Goal: Communication & Community: Answer question/provide support

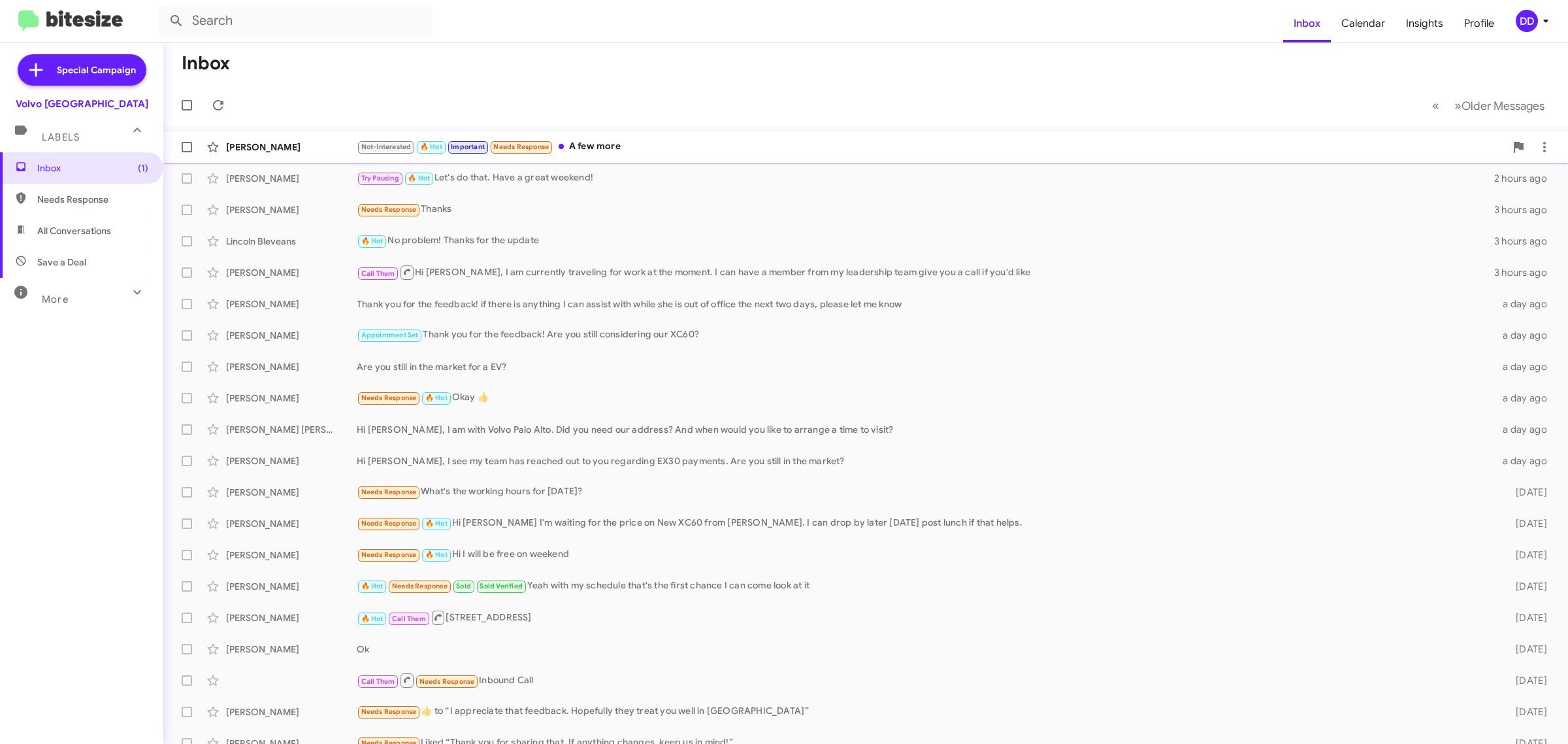
click at [791, 139] on div "Not-Interested 🔥 Hot Important Needs Response A few more" at bounding box center [931, 147] width 1149 height 15
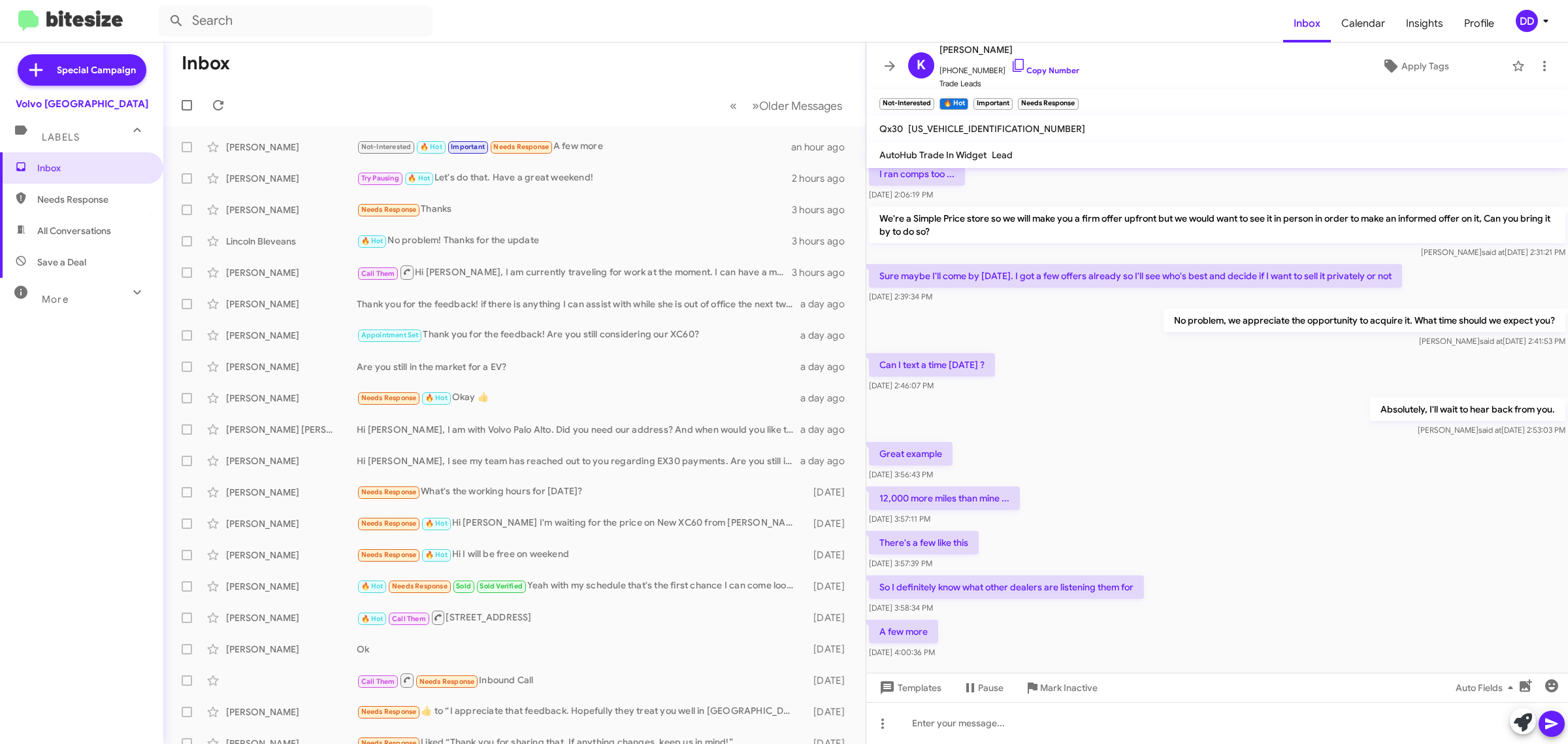
scroll to position [303, 0]
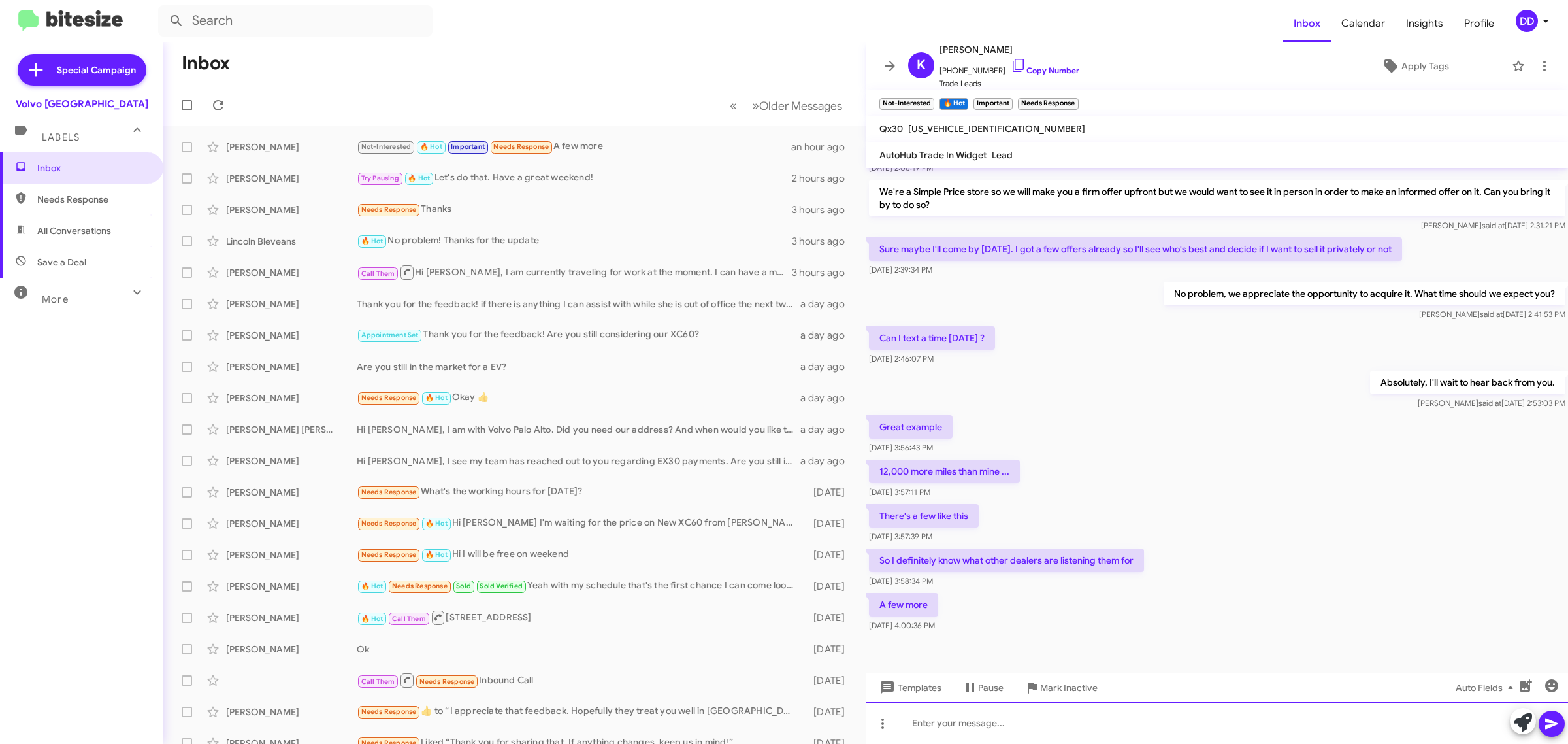
click at [1128, 727] on div at bounding box center [1217, 723] width 702 height 42
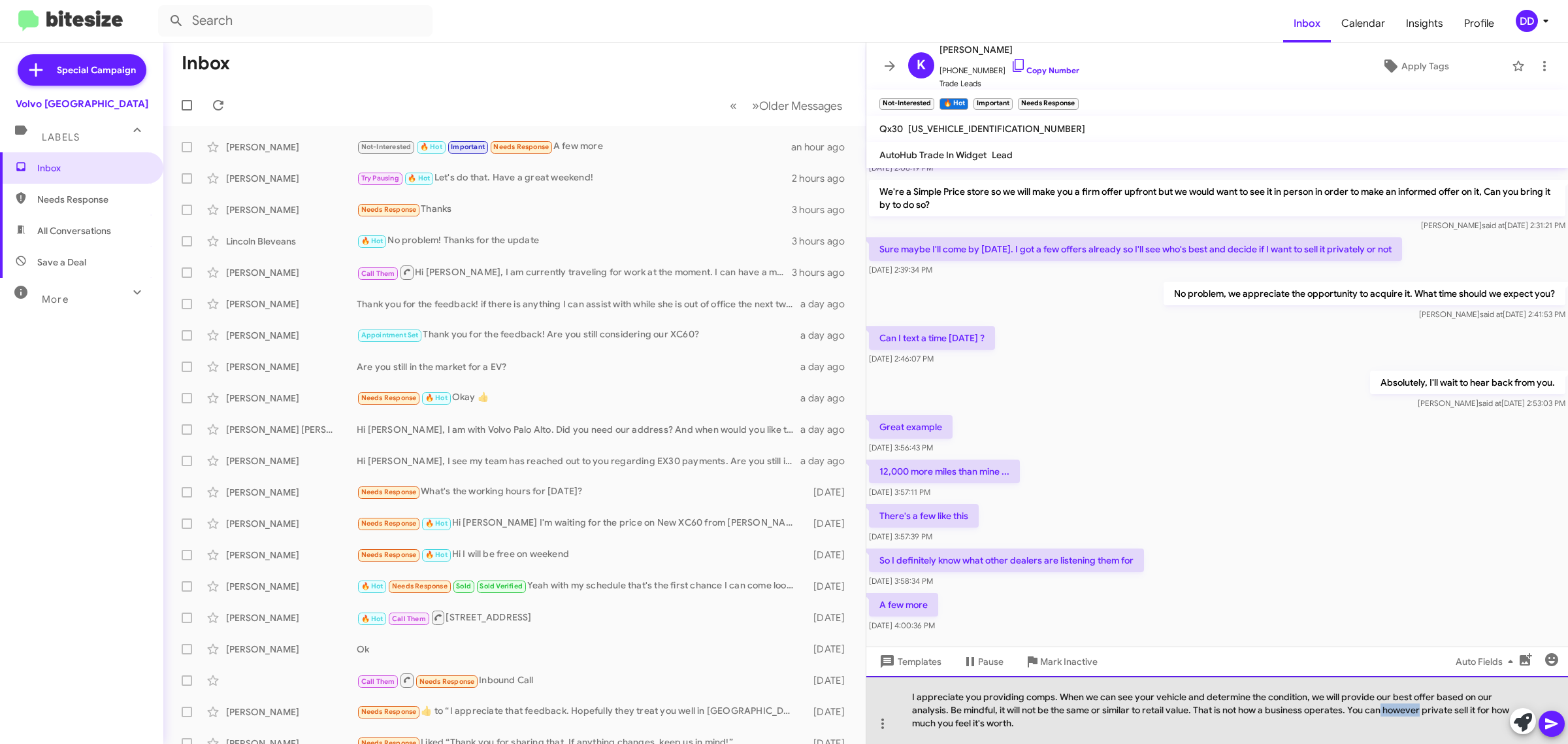
drag, startPoint x: 1422, startPoint y: 710, endPoint x: 1382, endPoint y: 709, distance: 40.0
click at [1382, 709] on div "I appreciate you providing comps. When we can see your vehicle and determine th…" at bounding box center [1217, 710] width 702 height 68
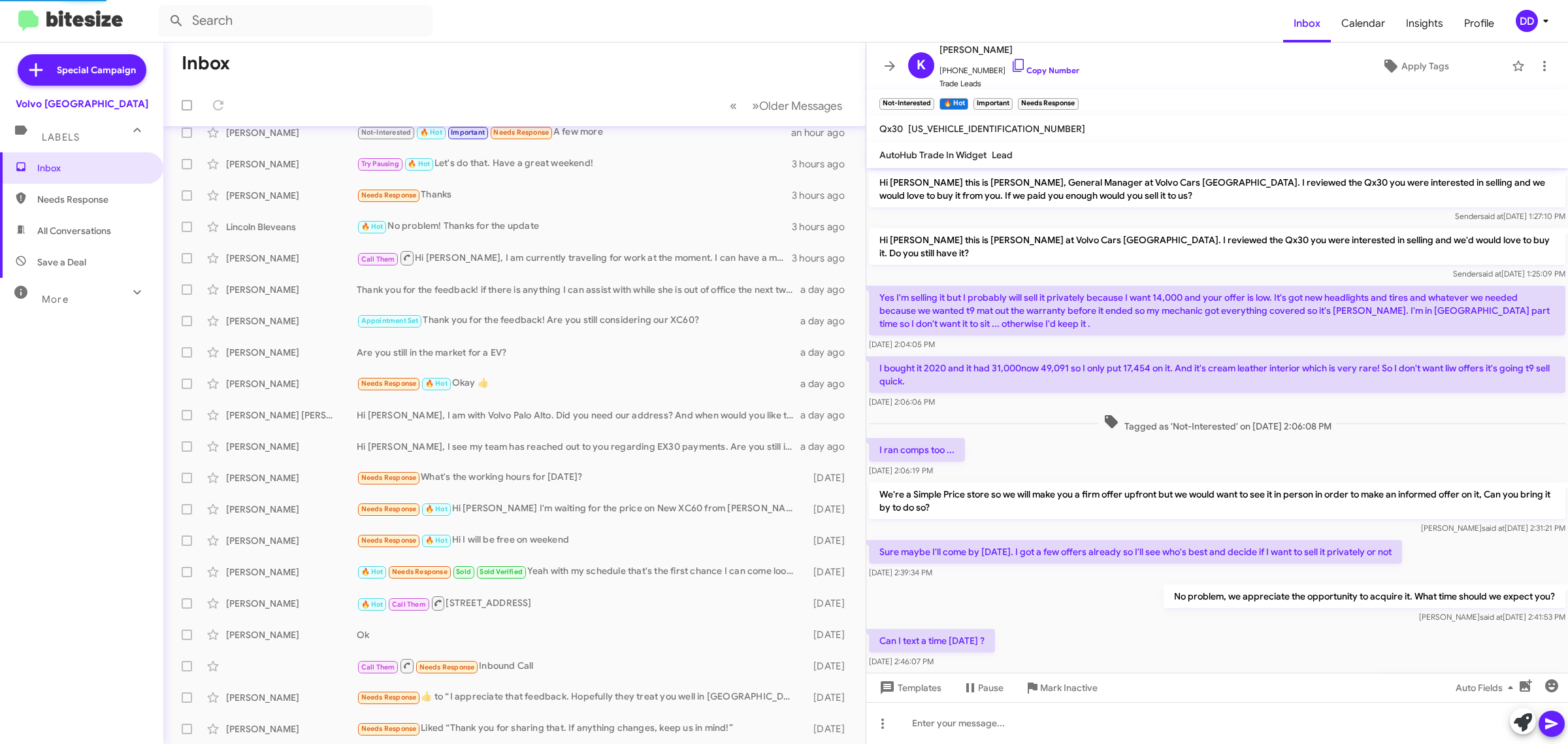
scroll to position [423, 0]
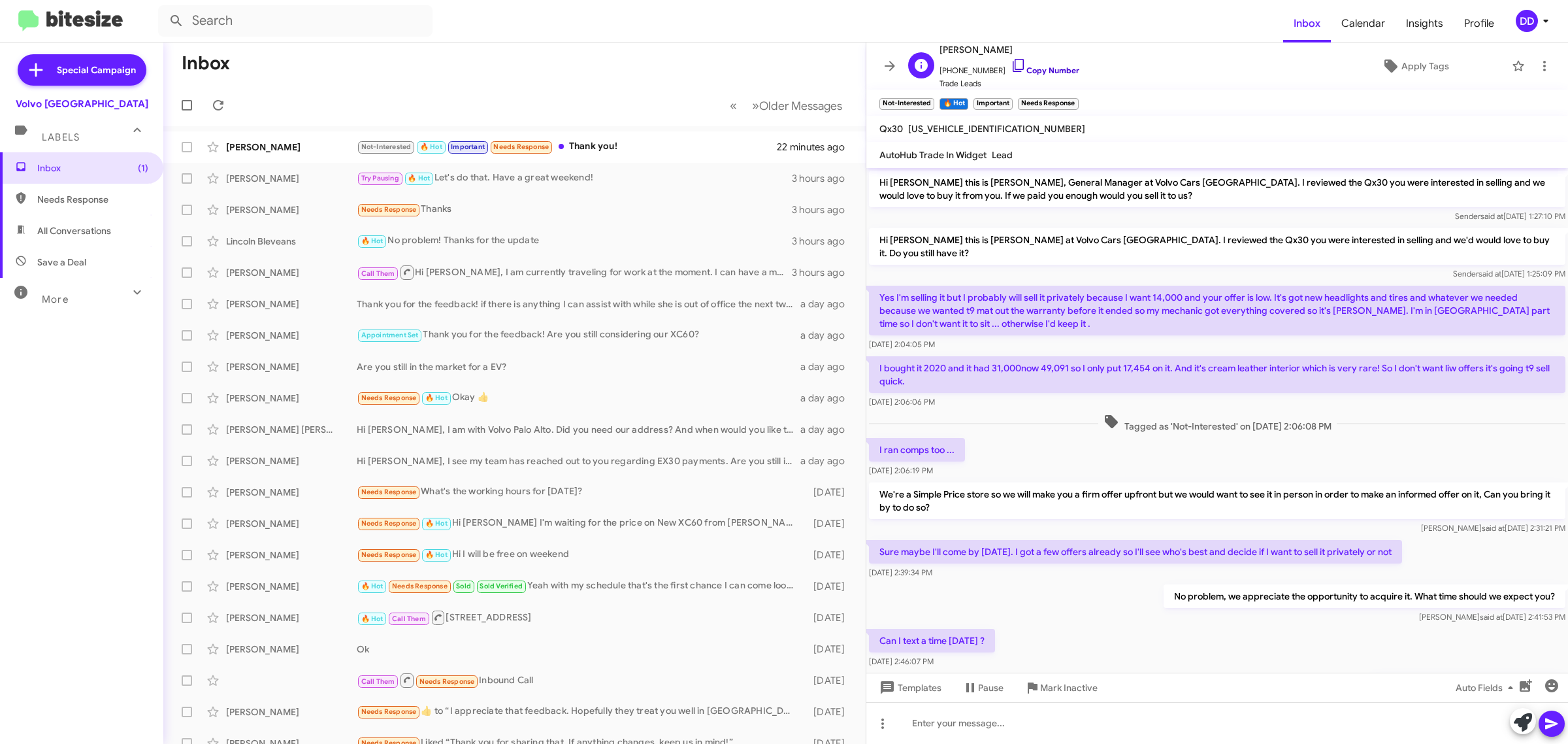
click at [1040, 69] on link "Copy Number" at bounding box center [1045, 70] width 69 height 10
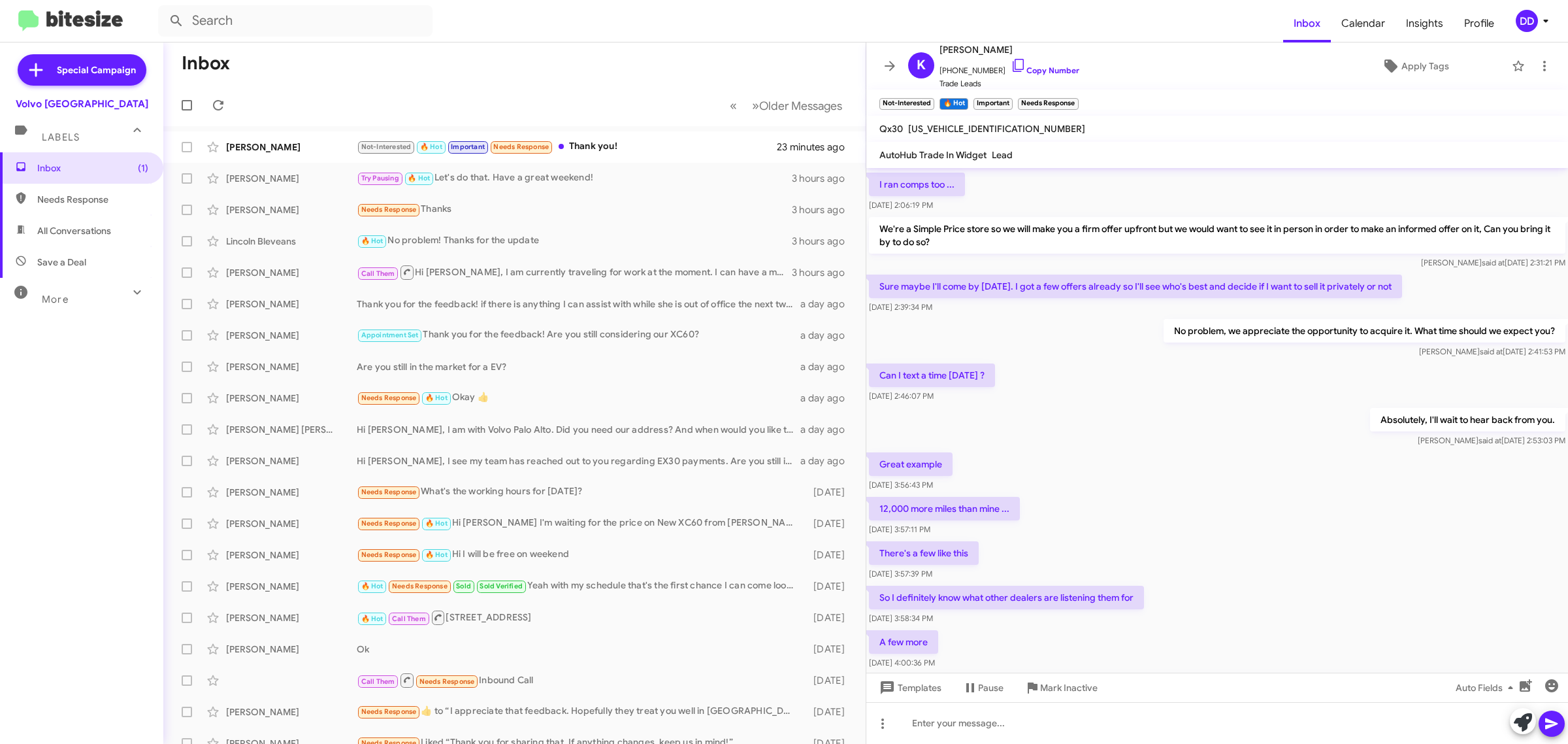
scroll to position [520, 0]
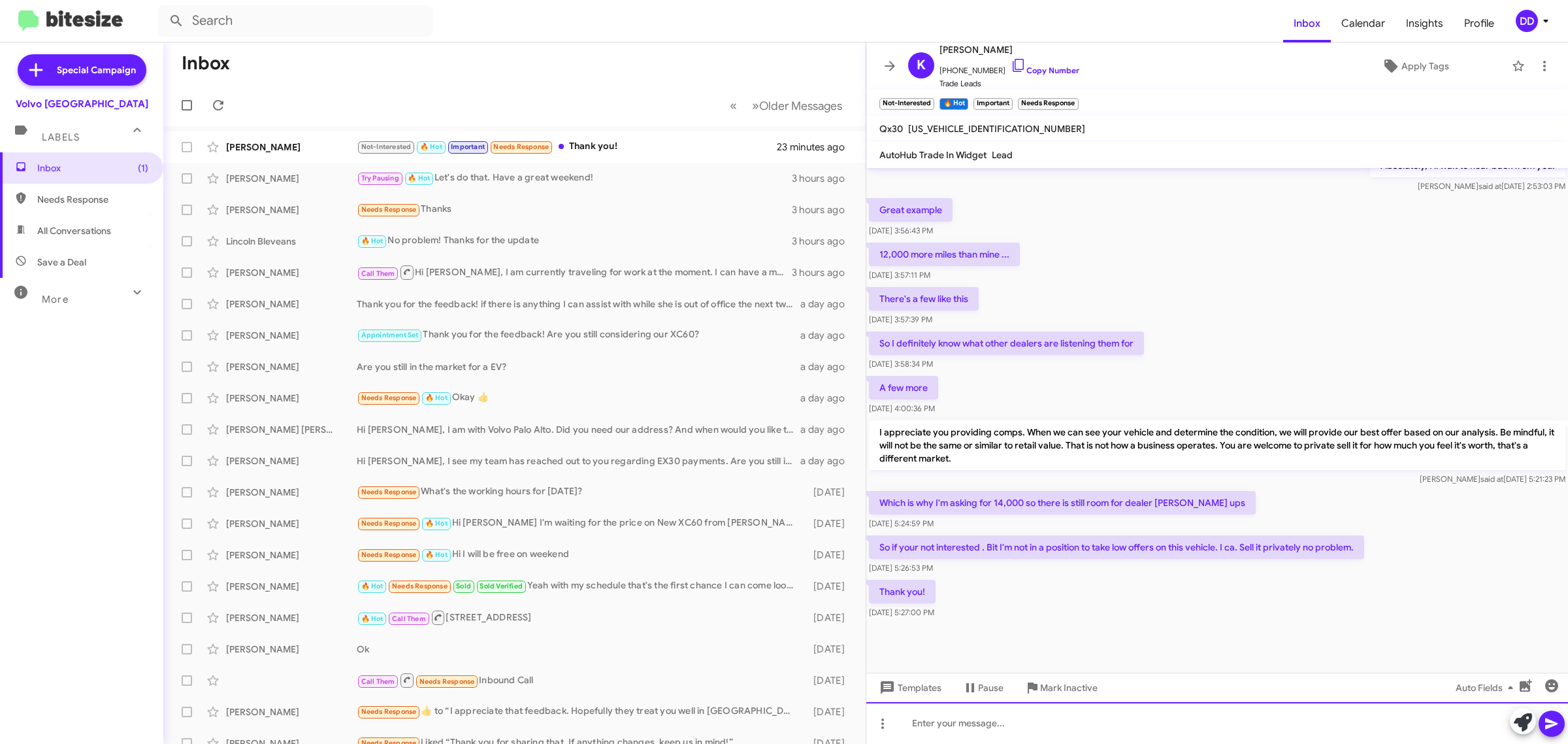
click at [1096, 719] on div at bounding box center [1217, 723] width 702 height 42
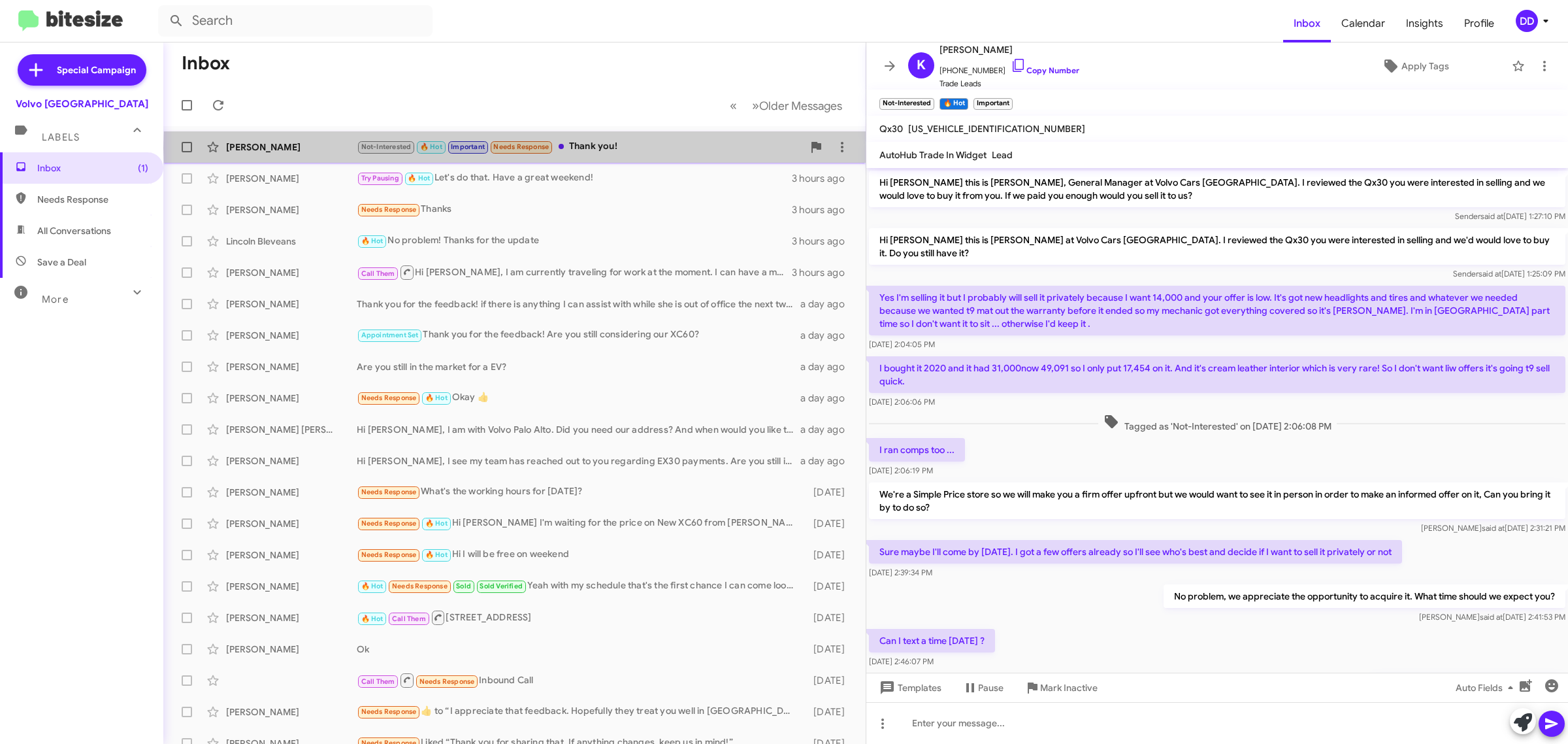
click at [618, 148] on div "Not-Interested 🔥 Hot Important Needs Response Thank you!" at bounding box center [580, 147] width 446 height 15
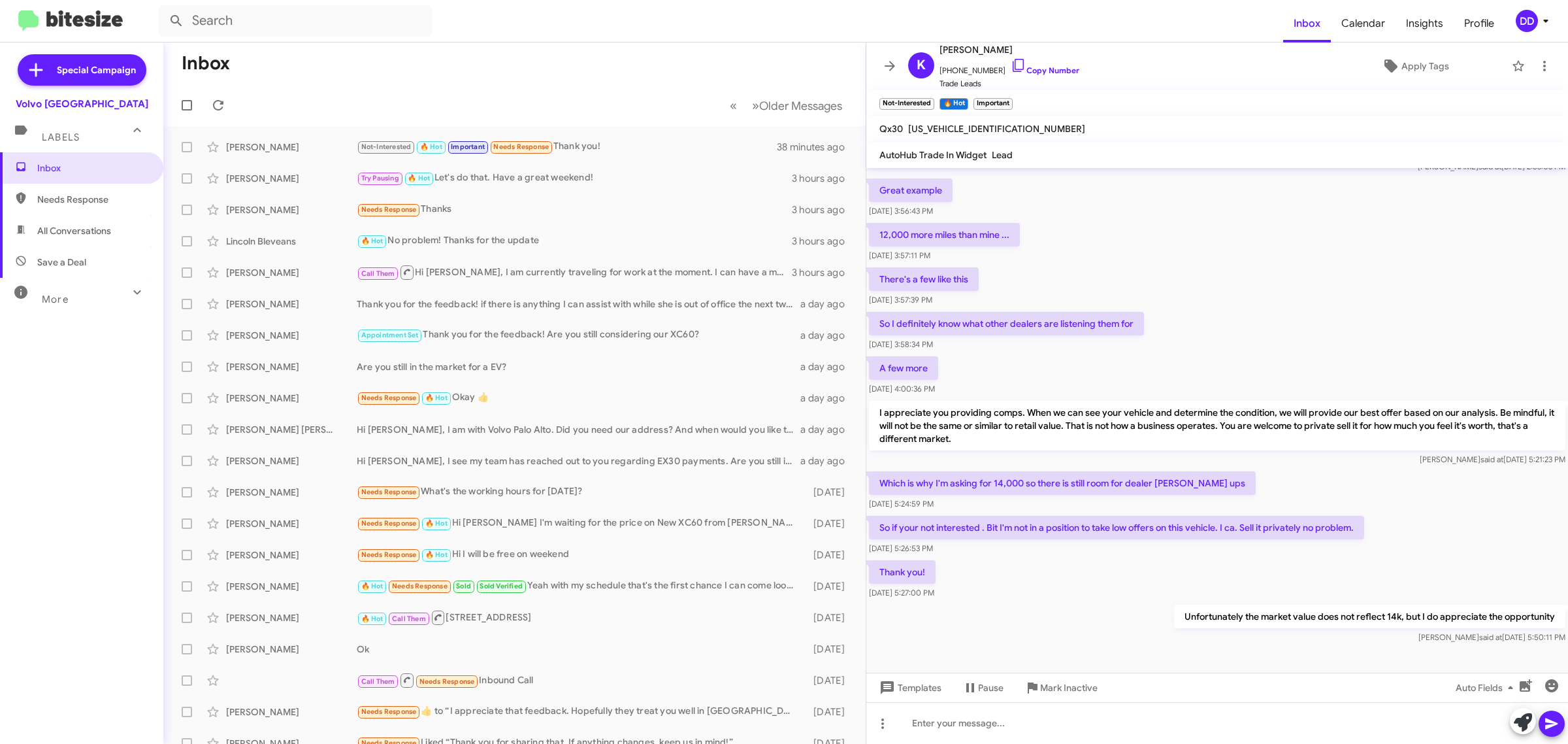
scroll to position [567, 0]
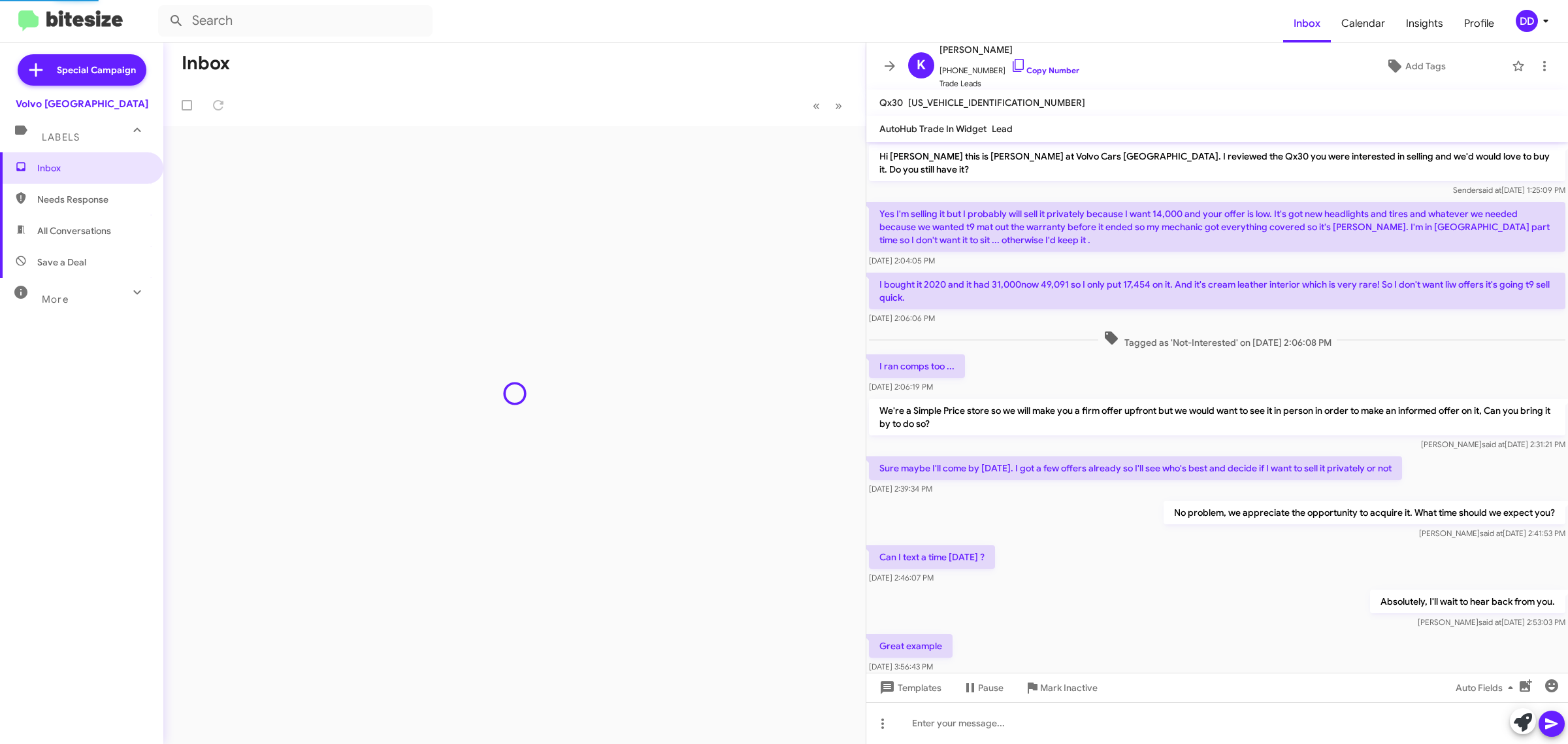
scroll to position [428, 0]
